Goal: Check status: Check status

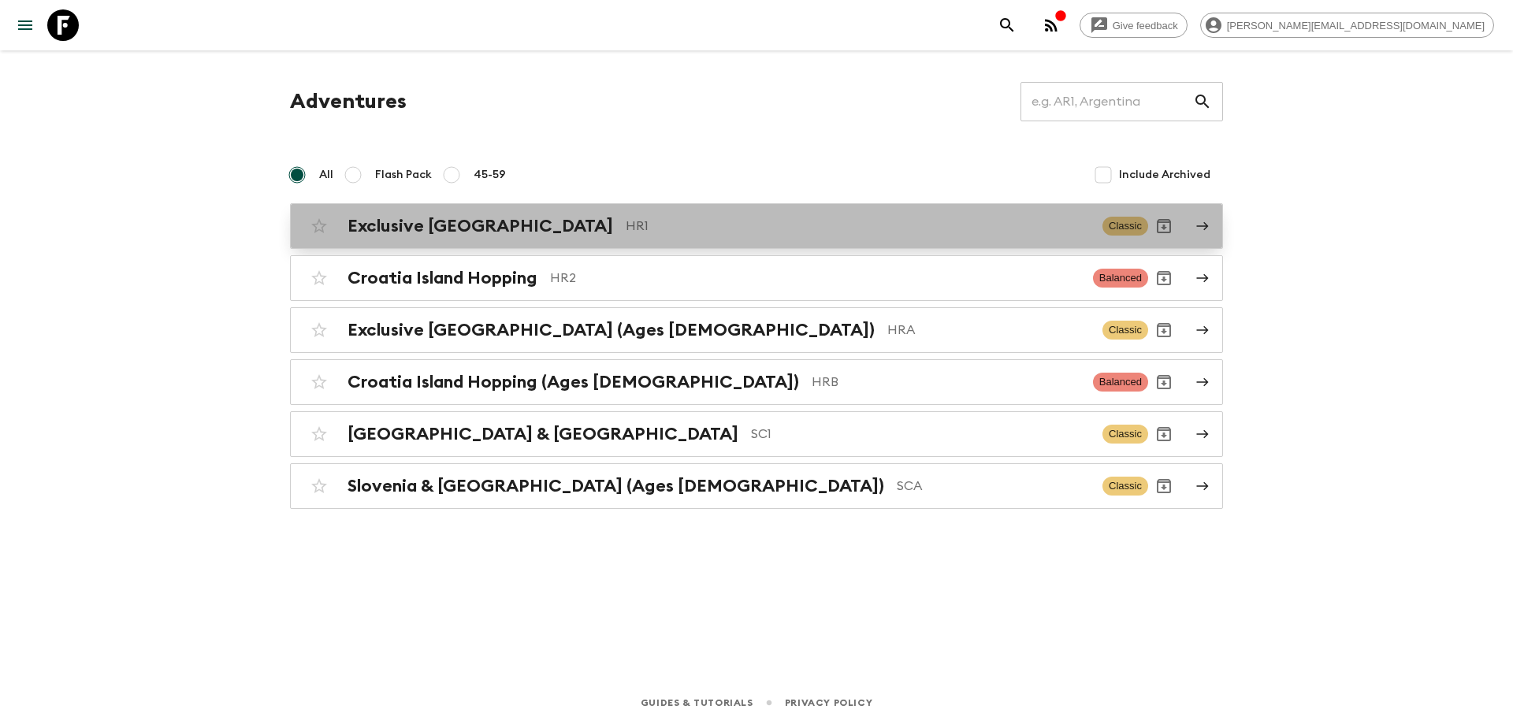
click at [626, 230] on p "HR1" at bounding box center [858, 226] width 464 height 19
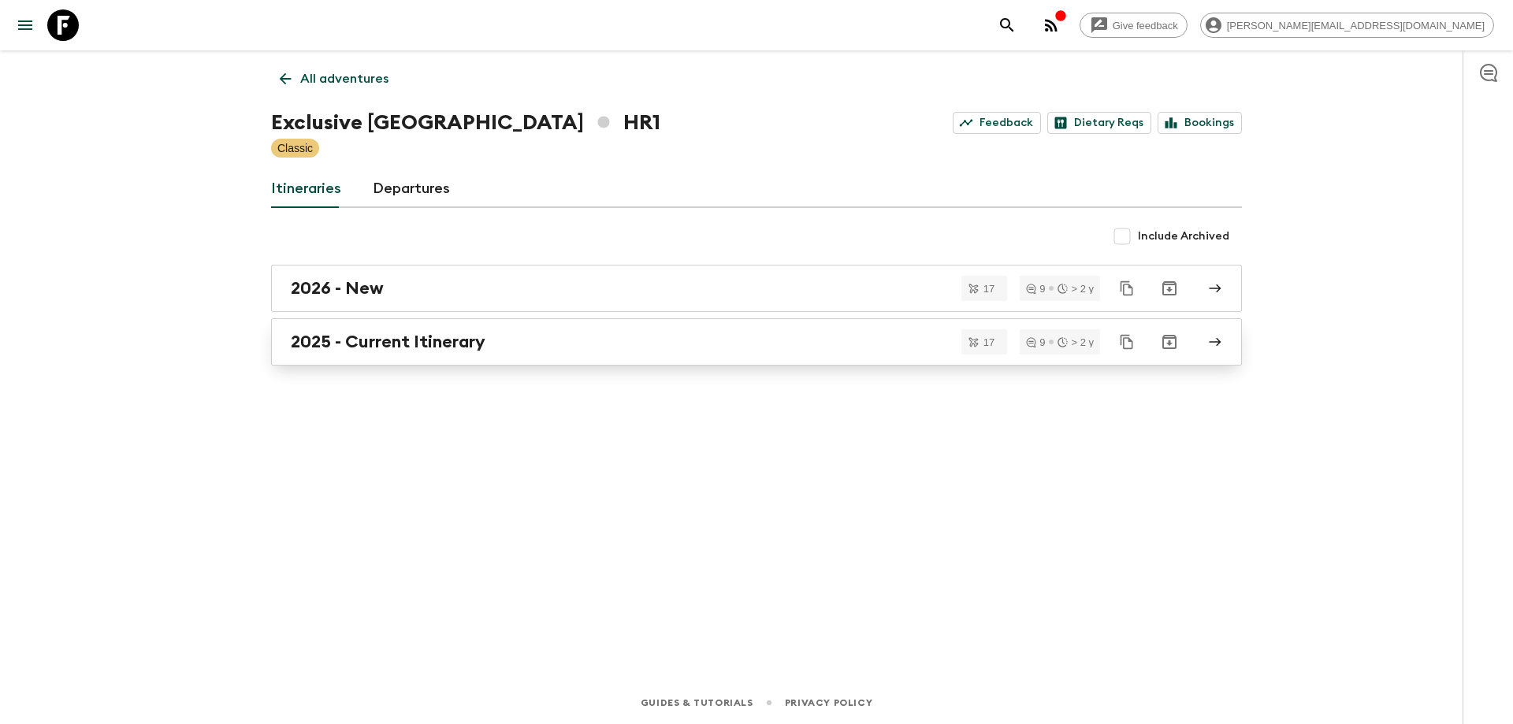
click at [541, 337] on div "2025 - Current Itinerary" at bounding box center [742, 342] width 902 height 20
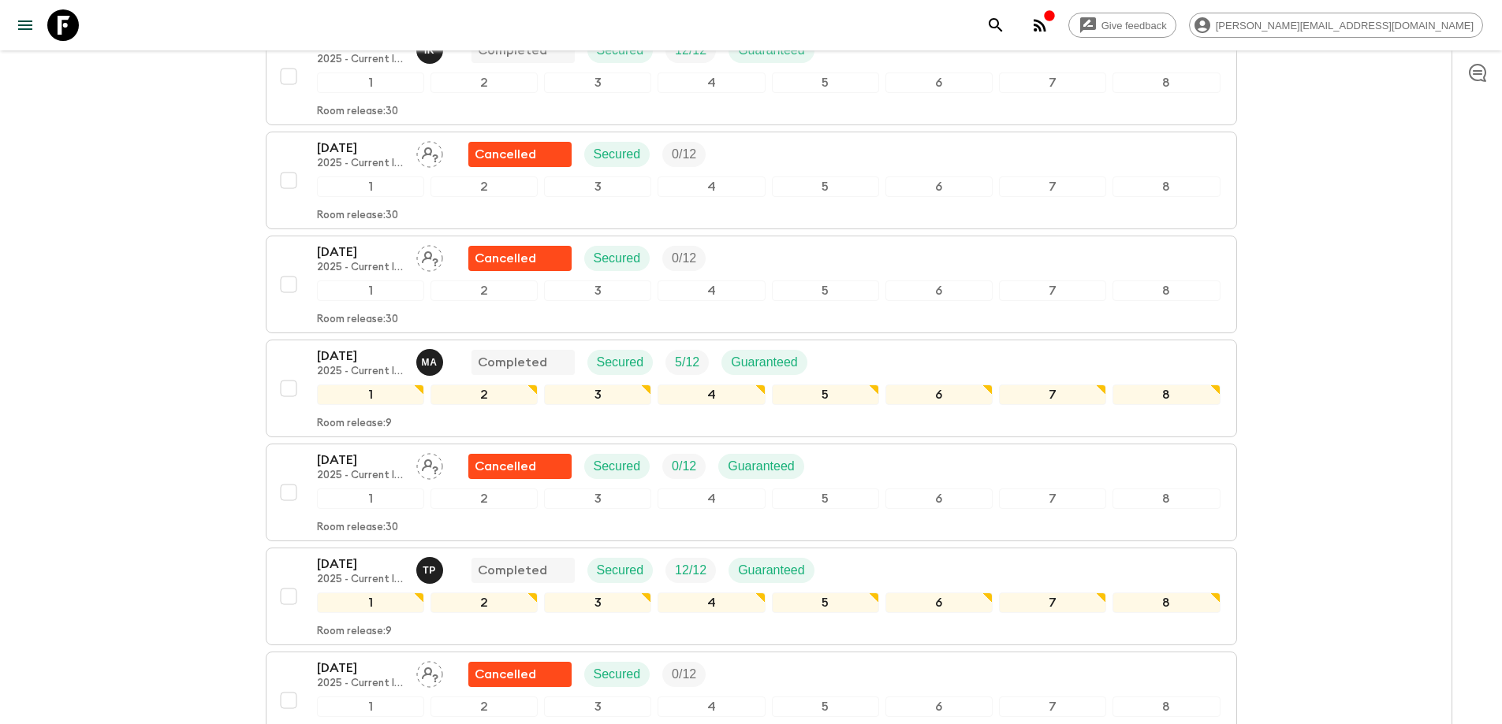
scroll to position [473, 0]
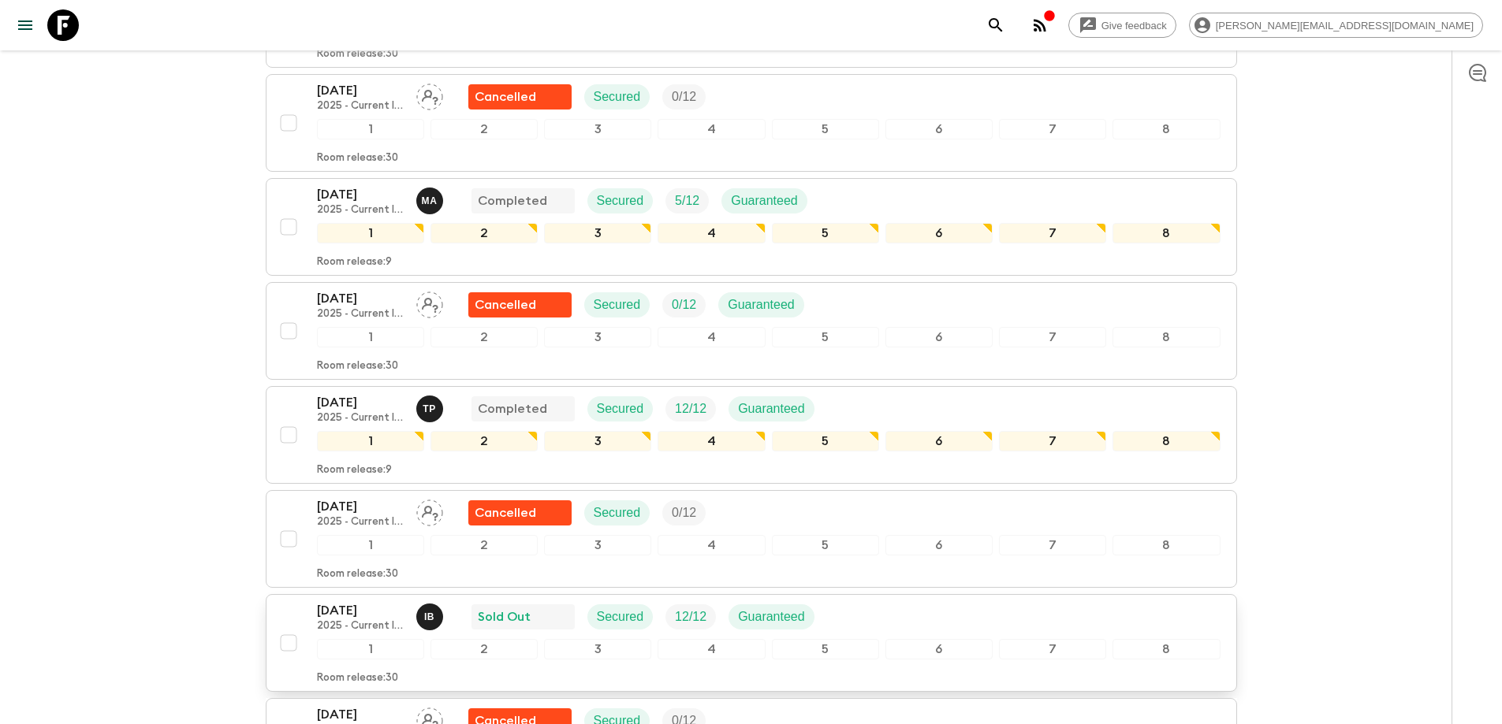
click at [917, 601] on div "24 Aug 2025 2025 - Current Itinerary I B Sold Out Secured 12 / 12 Guaranteed" at bounding box center [768, 617] width 903 height 32
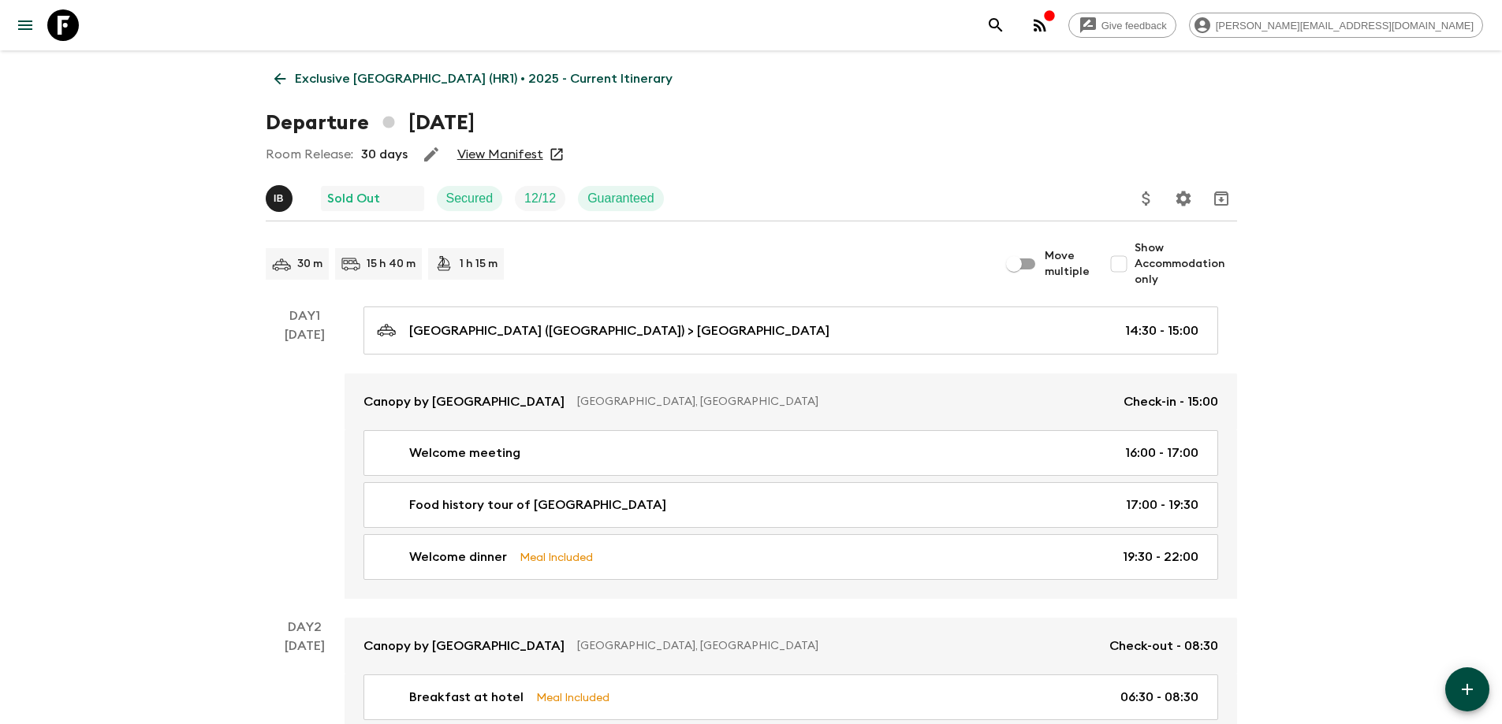
click at [515, 155] on link "View Manifest" at bounding box center [500, 155] width 86 height 16
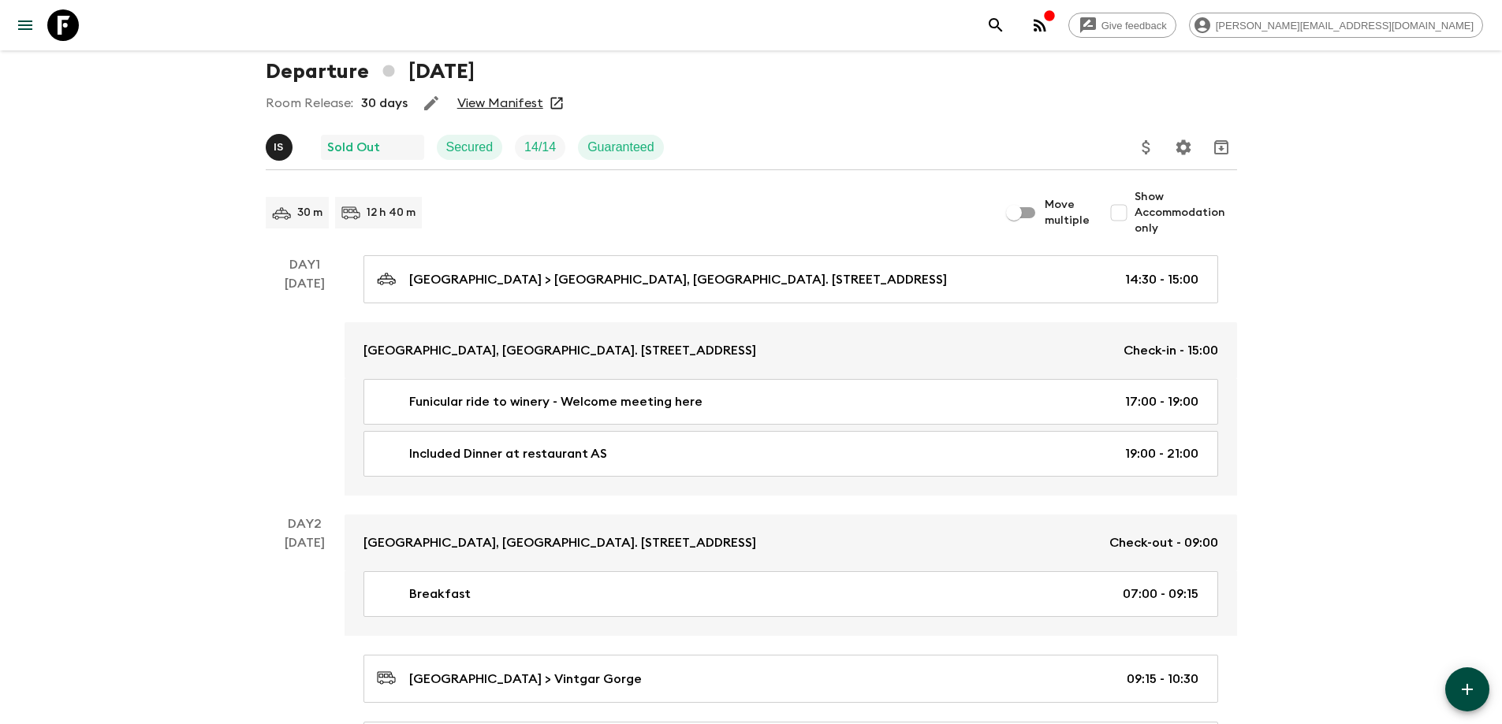
scroll to position [79, 0]
